Goal: Transaction & Acquisition: Book appointment/travel/reservation

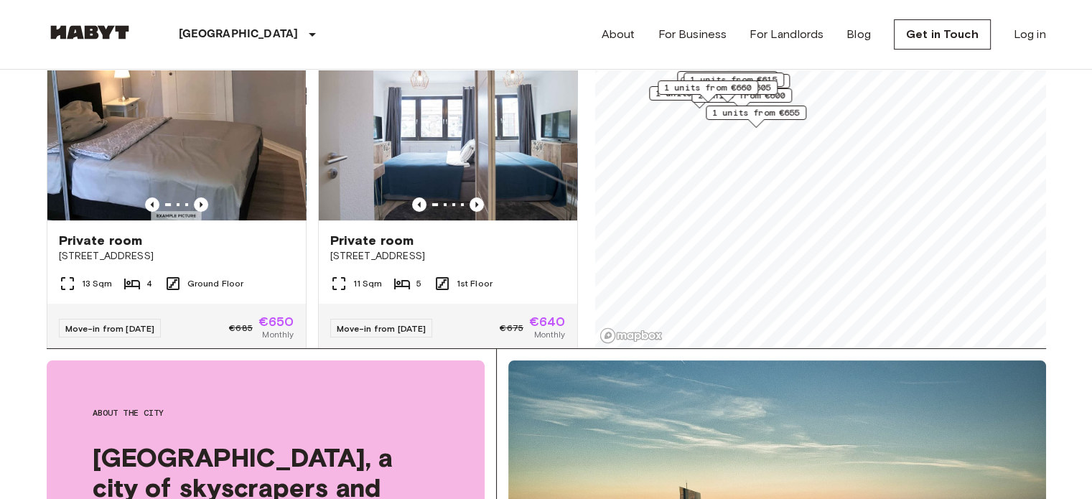
scroll to position [248, 0]
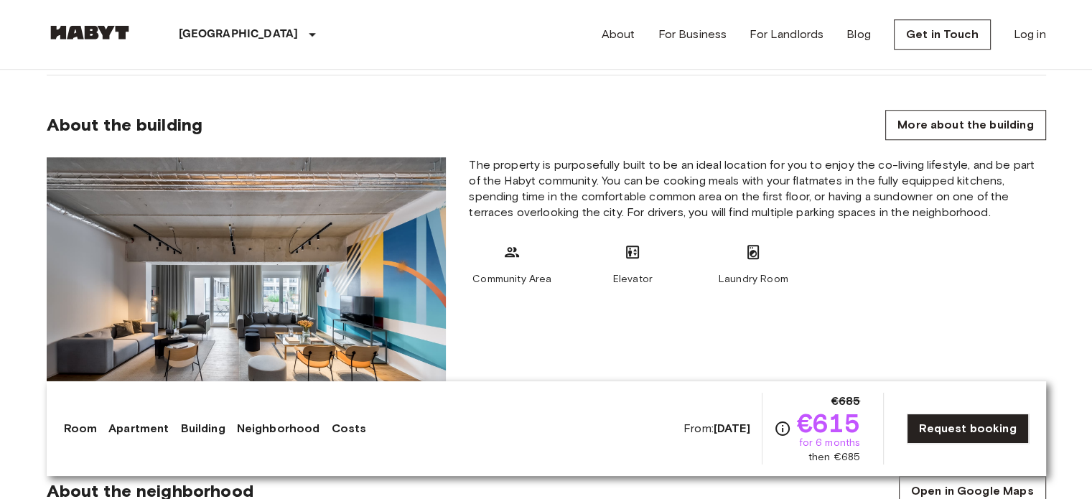
scroll to position [1175, 0]
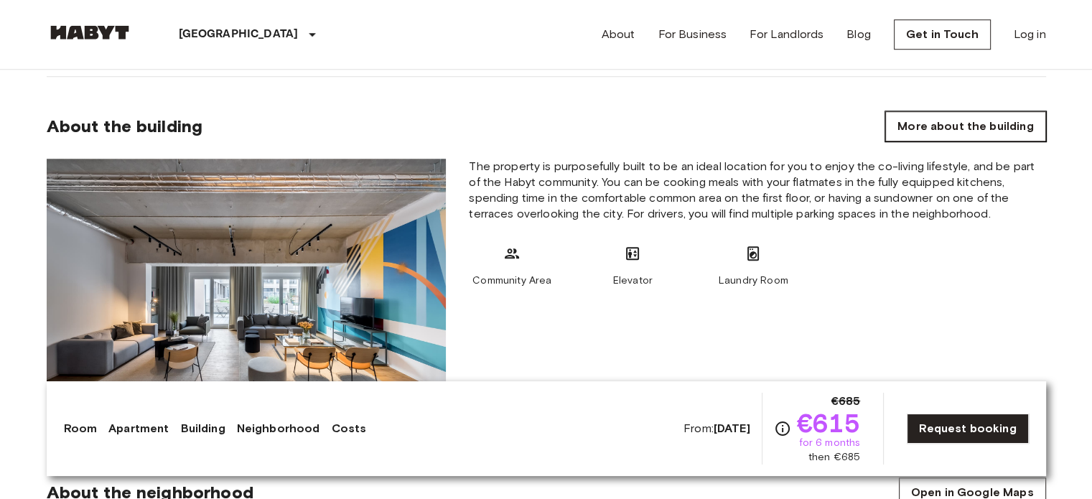
click at [925, 111] on link "More about the building" at bounding box center [966, 126] width 160 height 30
click at [937, 111] on link "More about the building" at bounding box center [966, 126] width 160 height 30
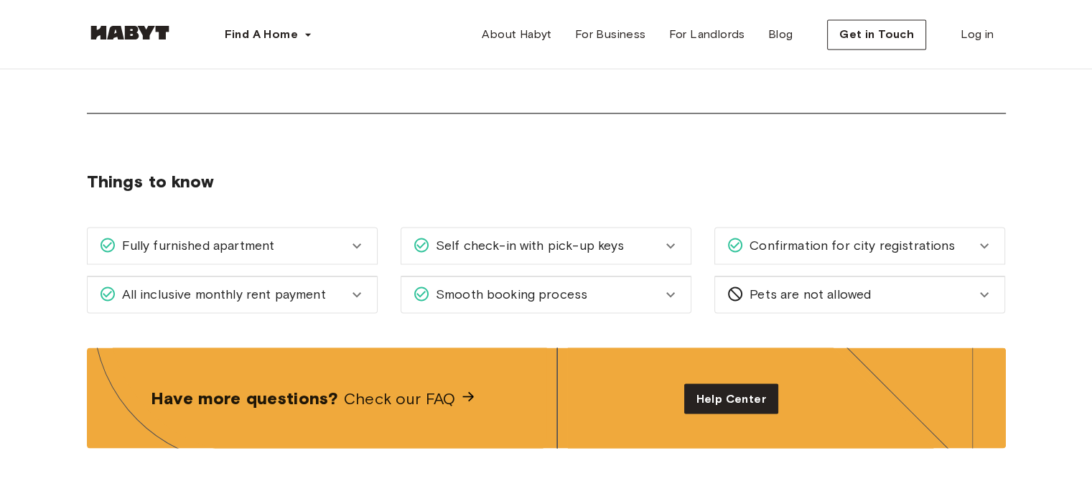
scroll to position [2375, 0]
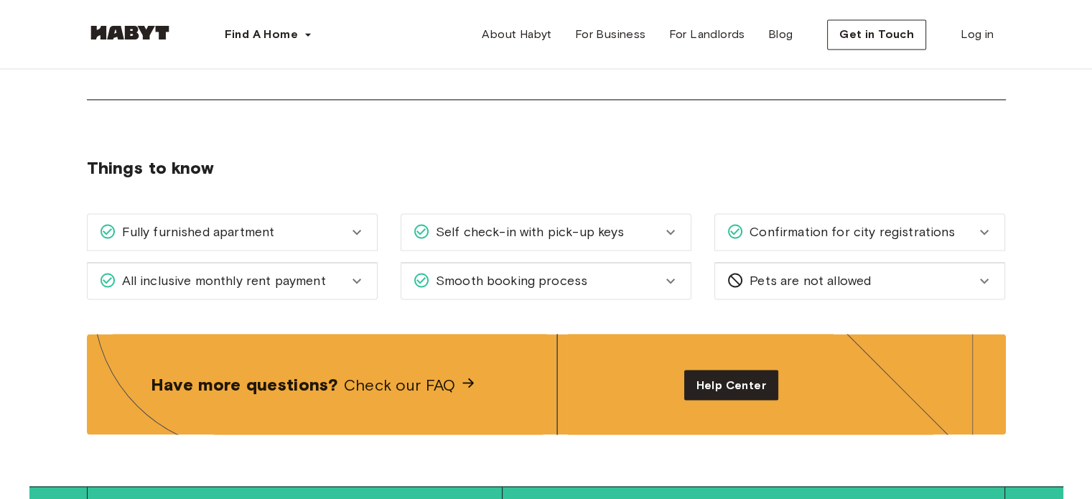
click at [852, 294] on div "Pets are not allowed" at bounding box center [859, 281] width 289 height 36
